Goal: Find specific page/section: Find specific page/section

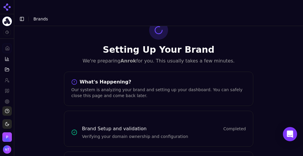
click at [24, 15] on button "Toggle Sidebar" at bounding box center [22, 19] width 8 height 8
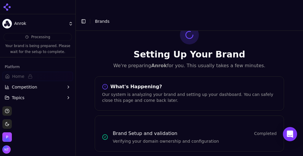
click at [27, 23] on html "Anrok Processing Your brand is being prepared. Please wait for the setup to com…" at bounding box center [151, 84] width 303 height 168
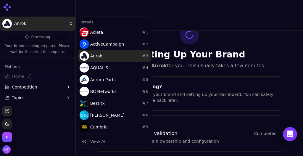
click at [102, 55] on div "Anrok ⌘ 3" at bounding box center [115, 56] width 73 height 12
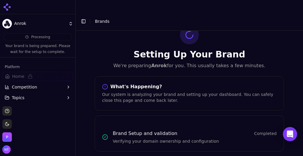
click at [6, 6] on icon at bounding box center [6, 6] width 9 height 9
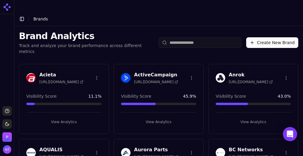
click at [252, 117] on button "View Analytics" at bounding box center [253, 121] width 75 height 9
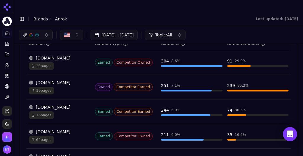
scroll to position [250, 0]
